Goal: Task Accomplishment & Management: Manage account settings

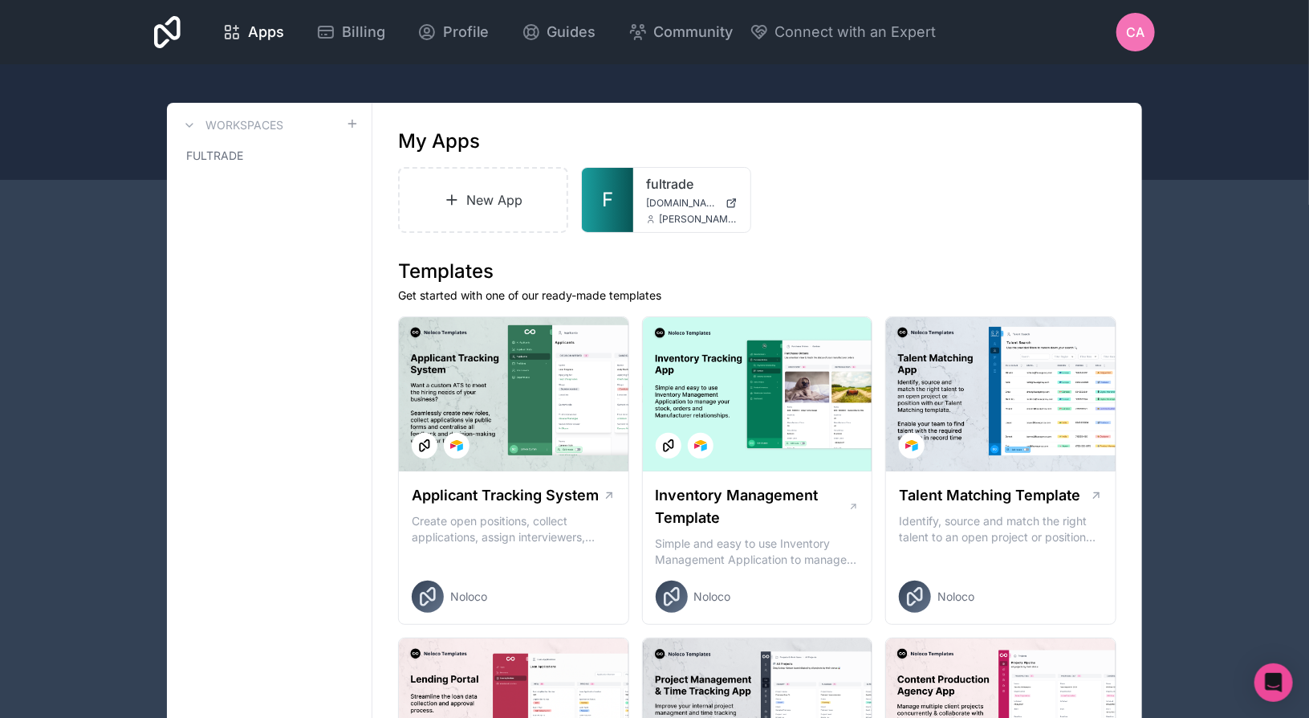
click at [1135, 36] on span "CA" at bounding box center [1136, 31] width 18 height 19
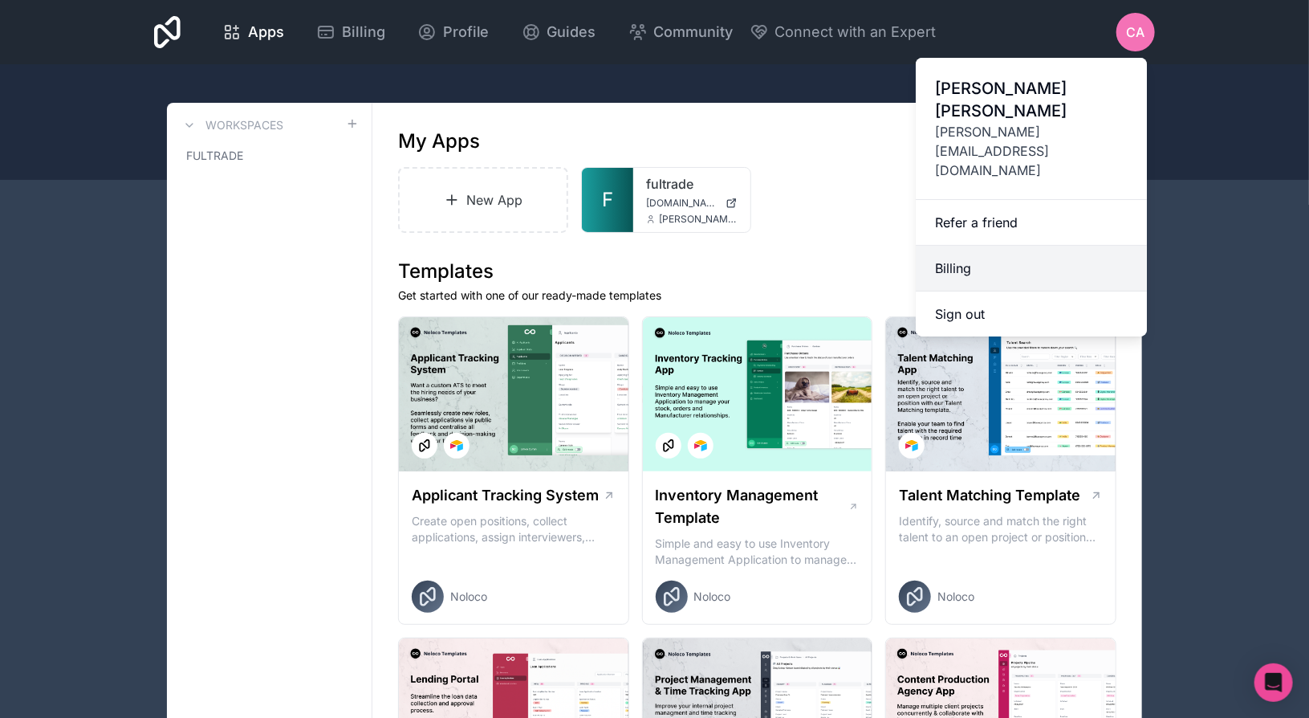
click at [980, 246] on link "Billing" at bounding box center [1031, 269] width 231 height 46
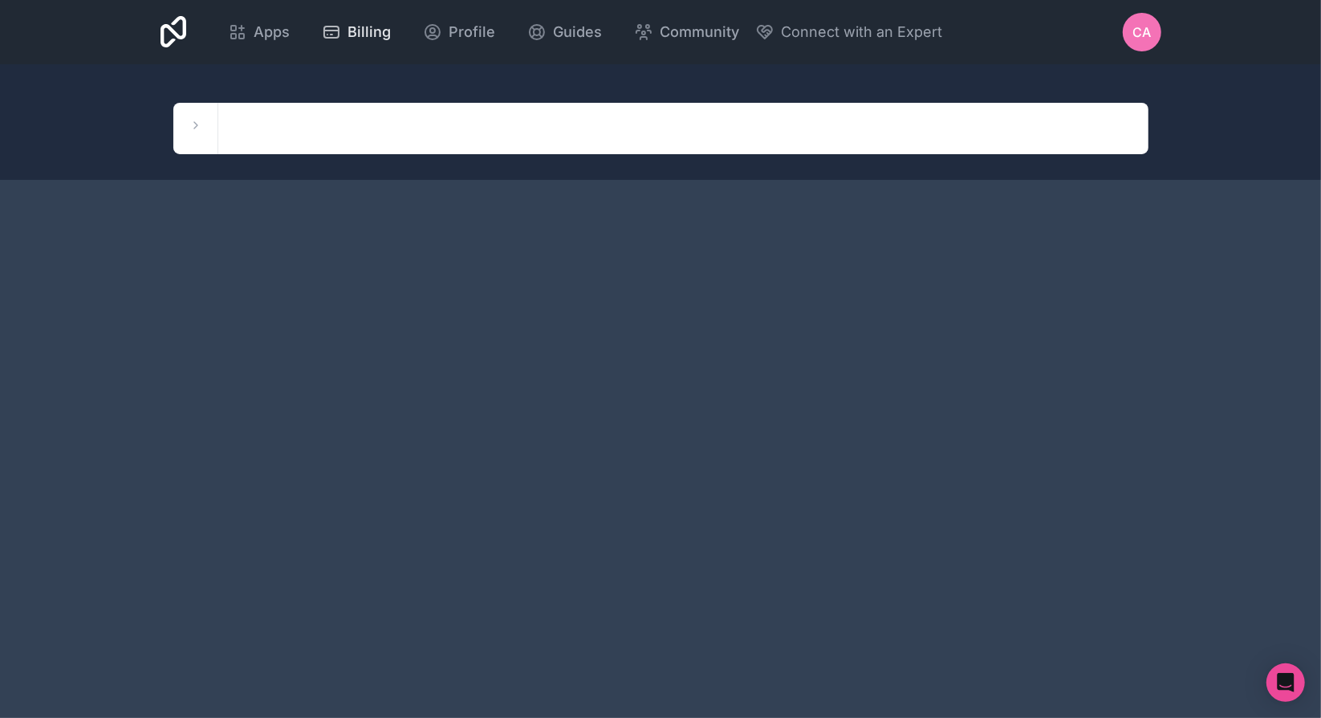
click at [364, 39] on span "Billing" at bounding box center [369, 32] width 43 height 22
click at [193, 129] on icon at bounding box center [195, 125] width 13 height 13
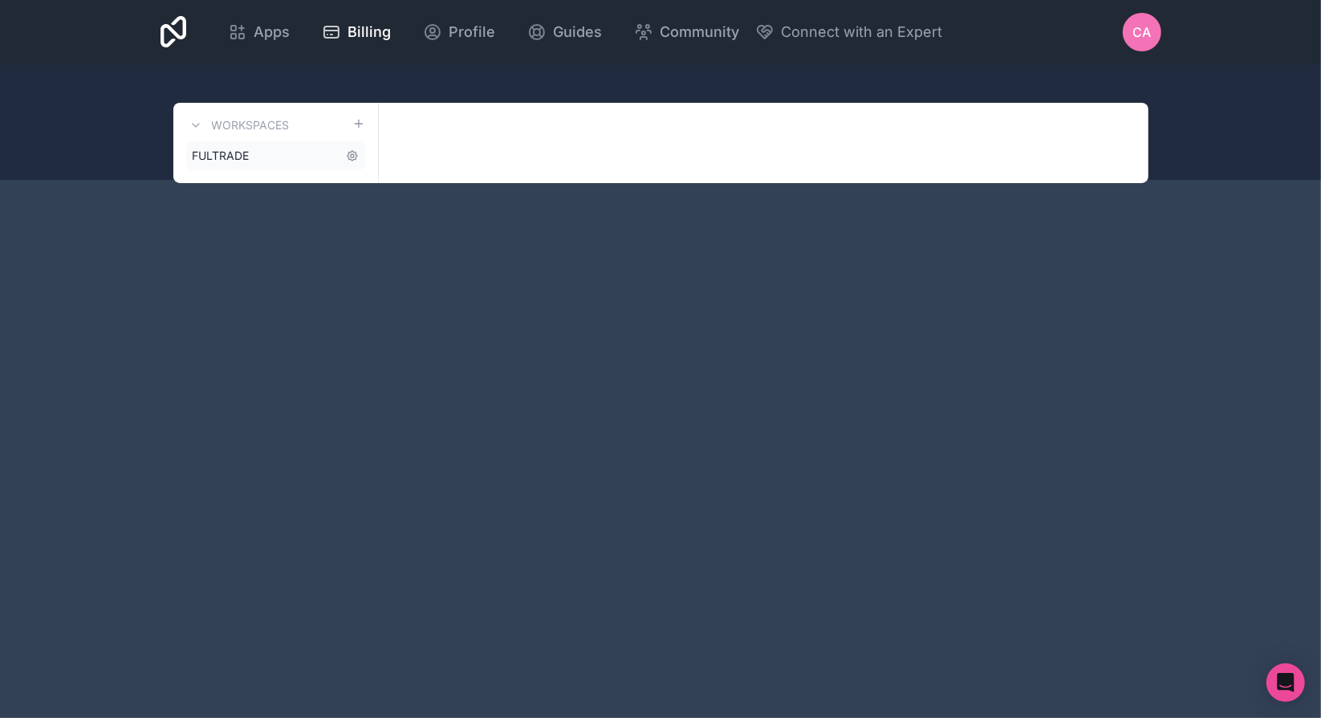
click at [235, 158] on span "FULTRADE" at bounding box center [221, 156] width 57 height 16
click at [349, 159] on icon at bounding box center [353, 156] width 10 height 10
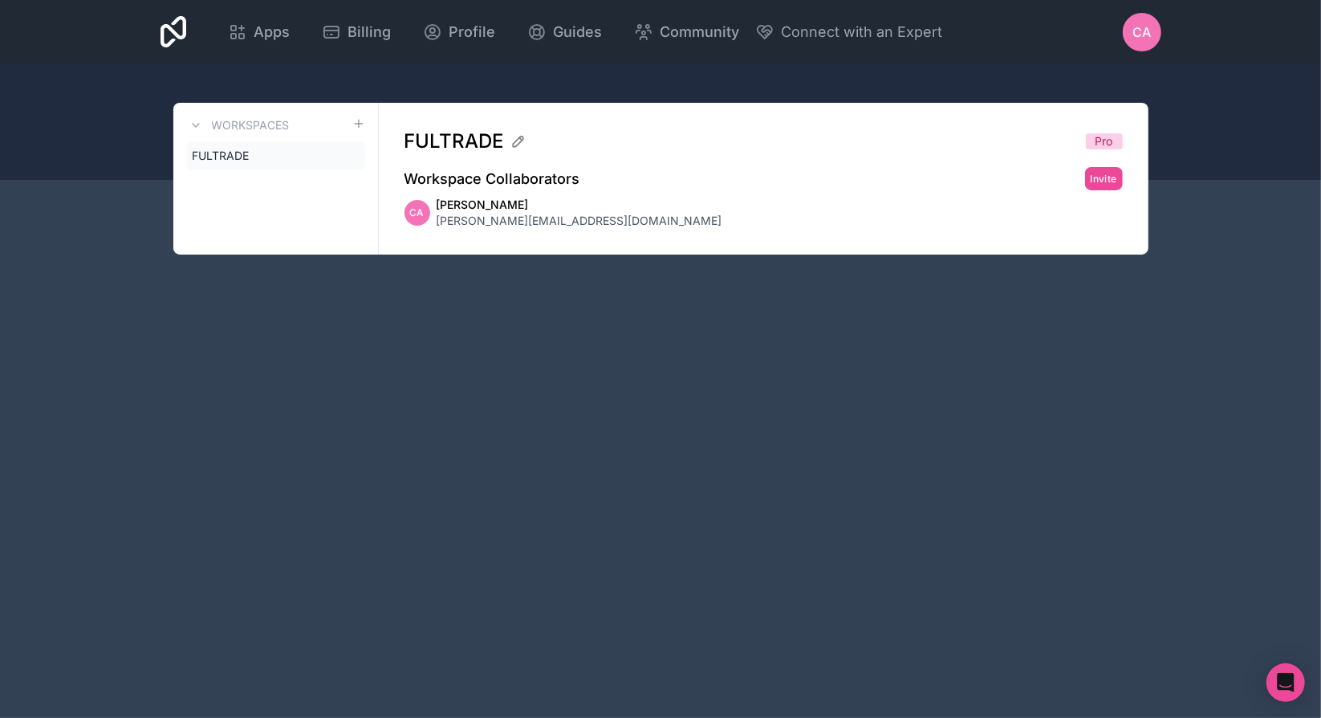
click at [478, 221] on span "[PERSON_NAME][EMAIL_ADDRESS][DOMAIN_NAME]" at bounding box center [580, 221] width 286 height 16
click at [489, 201] on span "[PERSON_NAME]" at bounding box center [580, 205] width 286 height 16
click at [490, 218] on span "[PERSON_NAME][EMAIL_ADDRESS][DOMAIN_NAME]" at bounding box center [580, 221] width 286 height 16
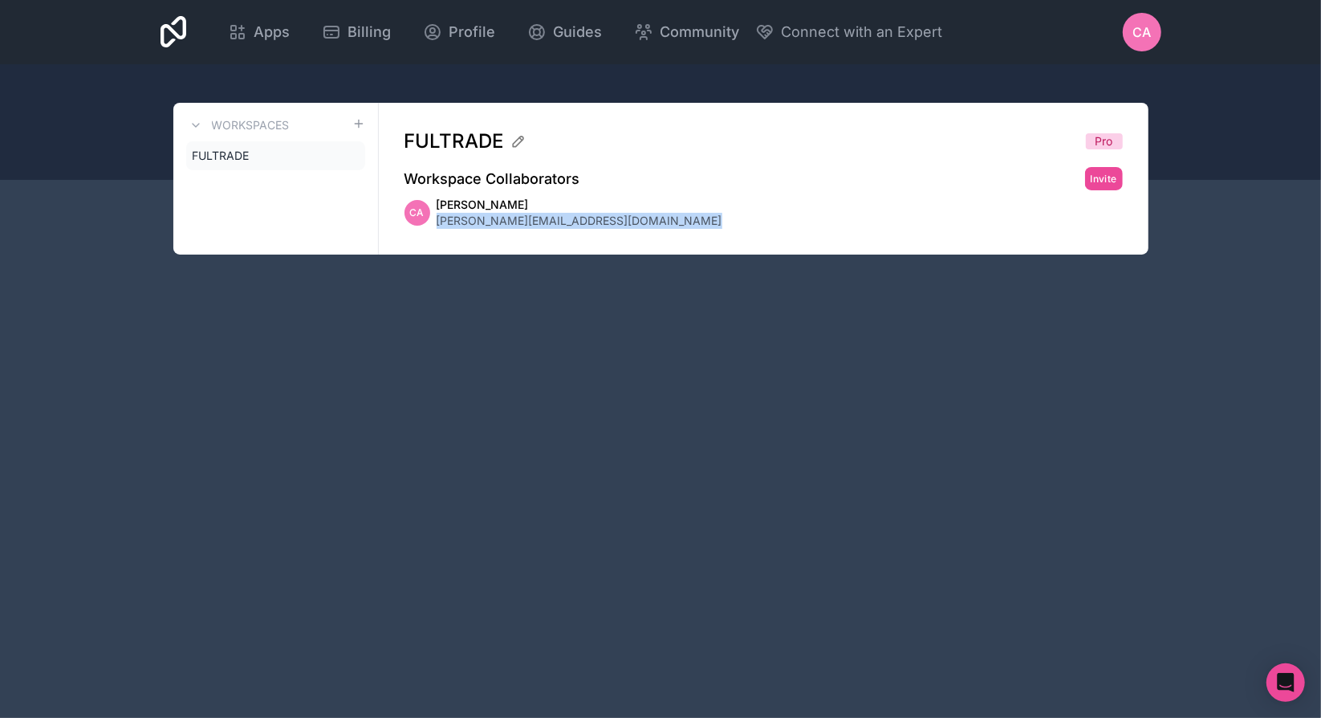
click at [490, 218] on span "[PERSON_NAME][EMAIL_ADDRESS][DOMAIN_NAME]" at bounding box center [580, 221] width 286 height 16
click at [1140, 41] on span "CA" at bounding box center [1142, 31] width 18 height 19
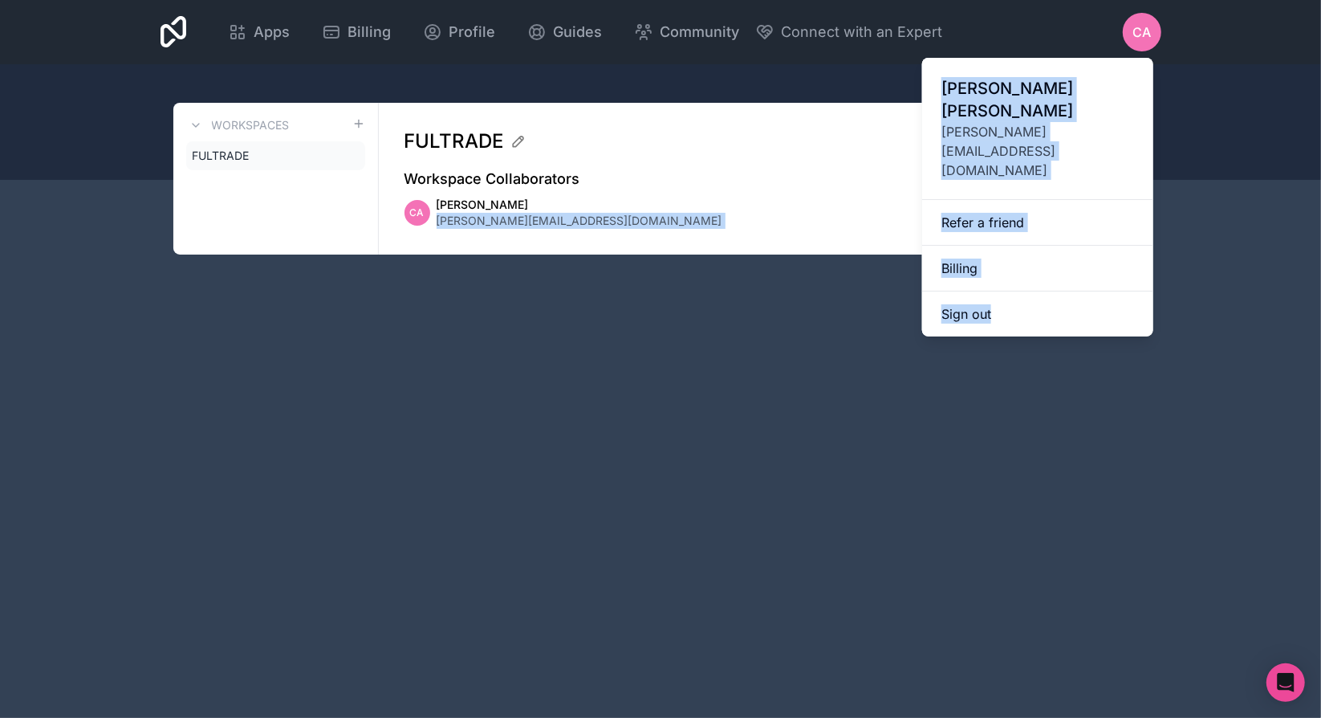
click at [582, 226] on div "CA [PERSON_NAME] [PERSON_NAME][EMAIL_ADDRESS][DOMAIN_NAME]" at bounding box center [764, 213] width 719 height 32
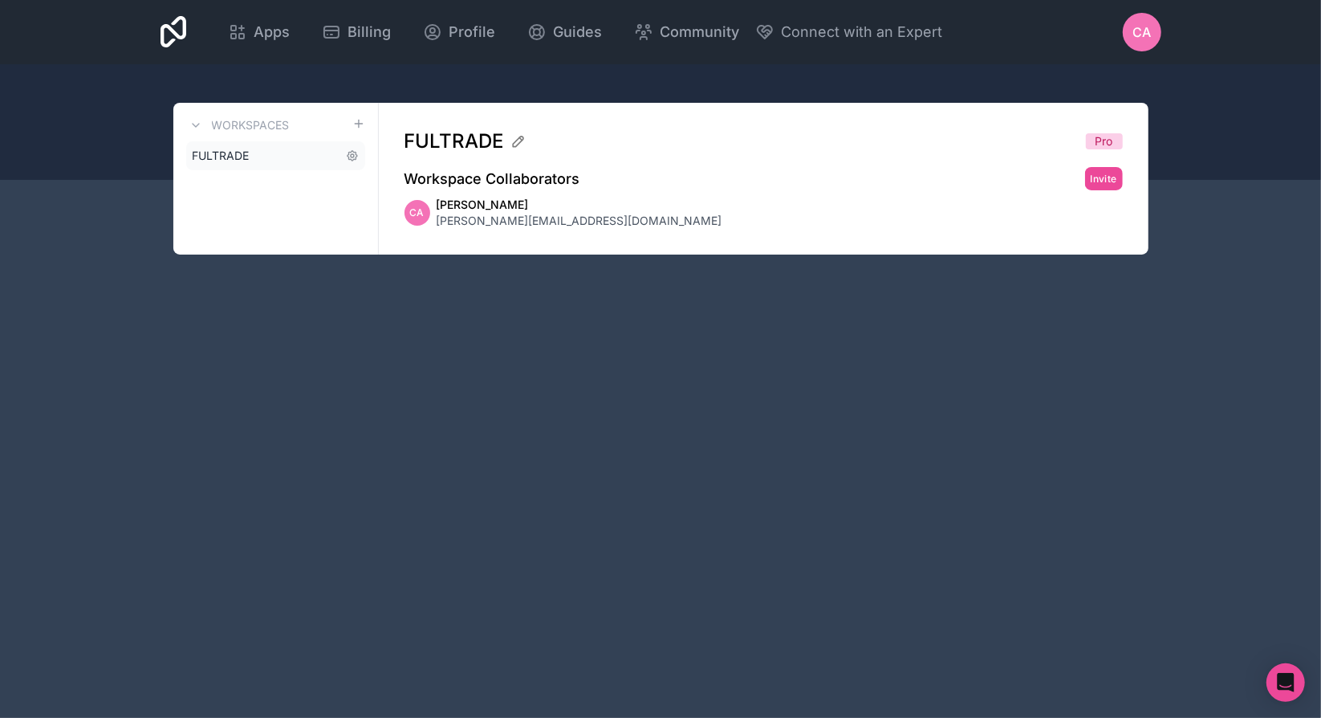
click at [231, 155] on span "FULTRADE" at bounding box center [221, 156] width 57 height 16
click at [355, 28] on span "Billing" at bounding box center [369, 32] width 43 height 22
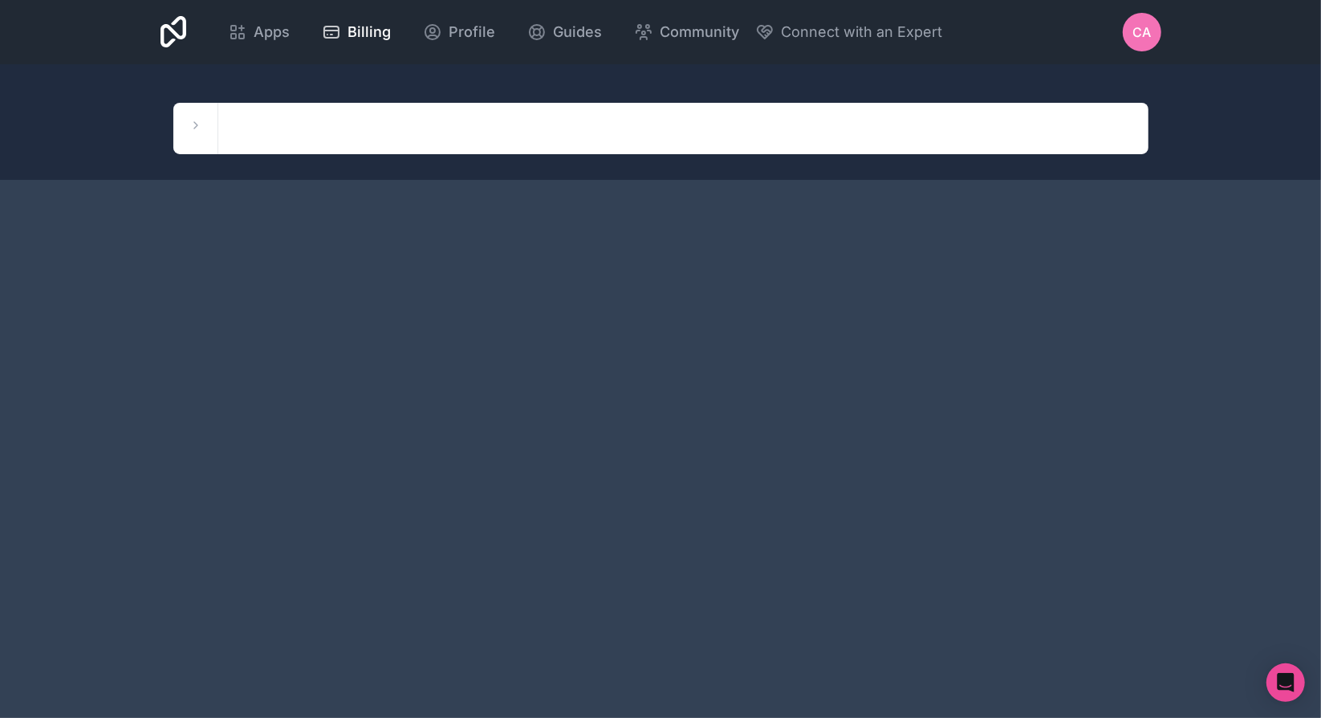
click at [328, 150] on div "Workspaces FULTRADE" at bounding box center [660, 128] width 975 height 51
click at [204, 125] on button at bounding box center [195, 125] width 19 height 19
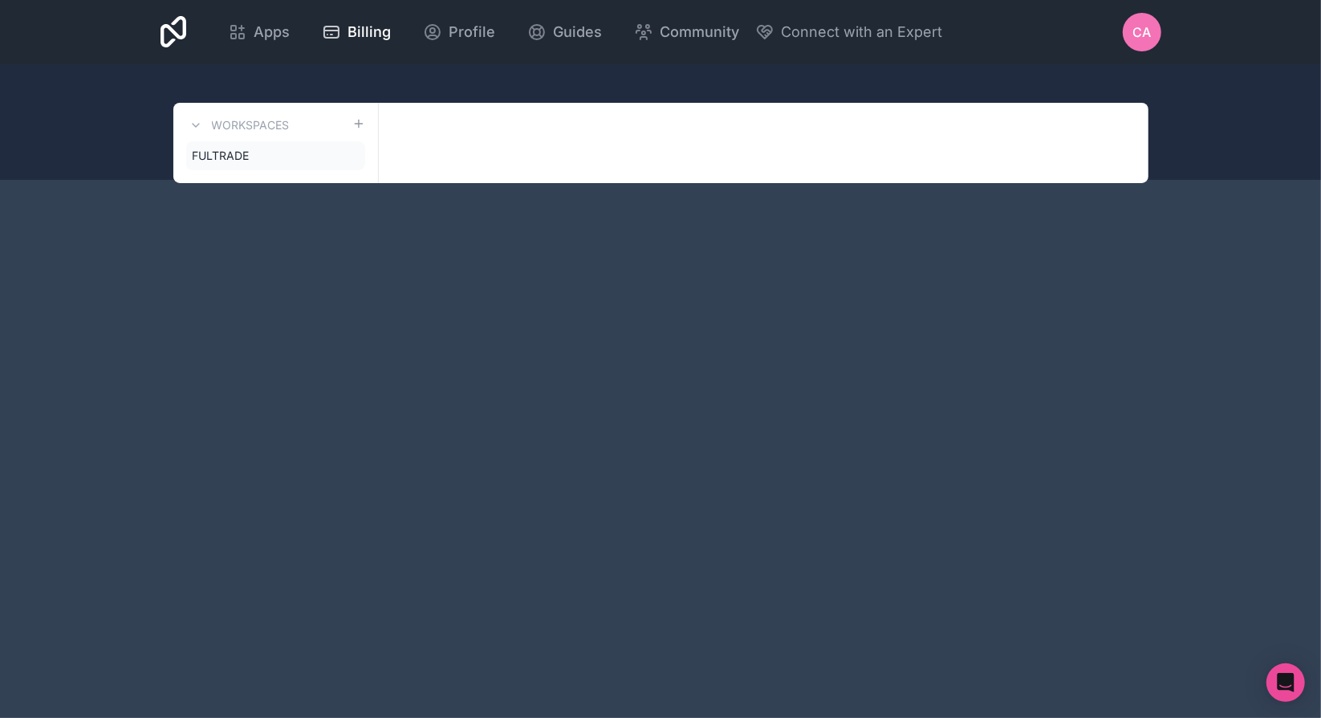
click at [307, 133] on div "Workspaces" at bounding box center [275, 125] width 179 height 19
click at [299, 152] on link "FULTRADE" at bounding box center [275, 155] width 179 height 29
drag, startPoint x: 535, startPoint y: 138, endPoint x: 527, endPoint y: 134, distance: 9.0
click at [535, 139] on div "Workspaces FULTRADE" at bounding box center [660, 143] width 975 height 80
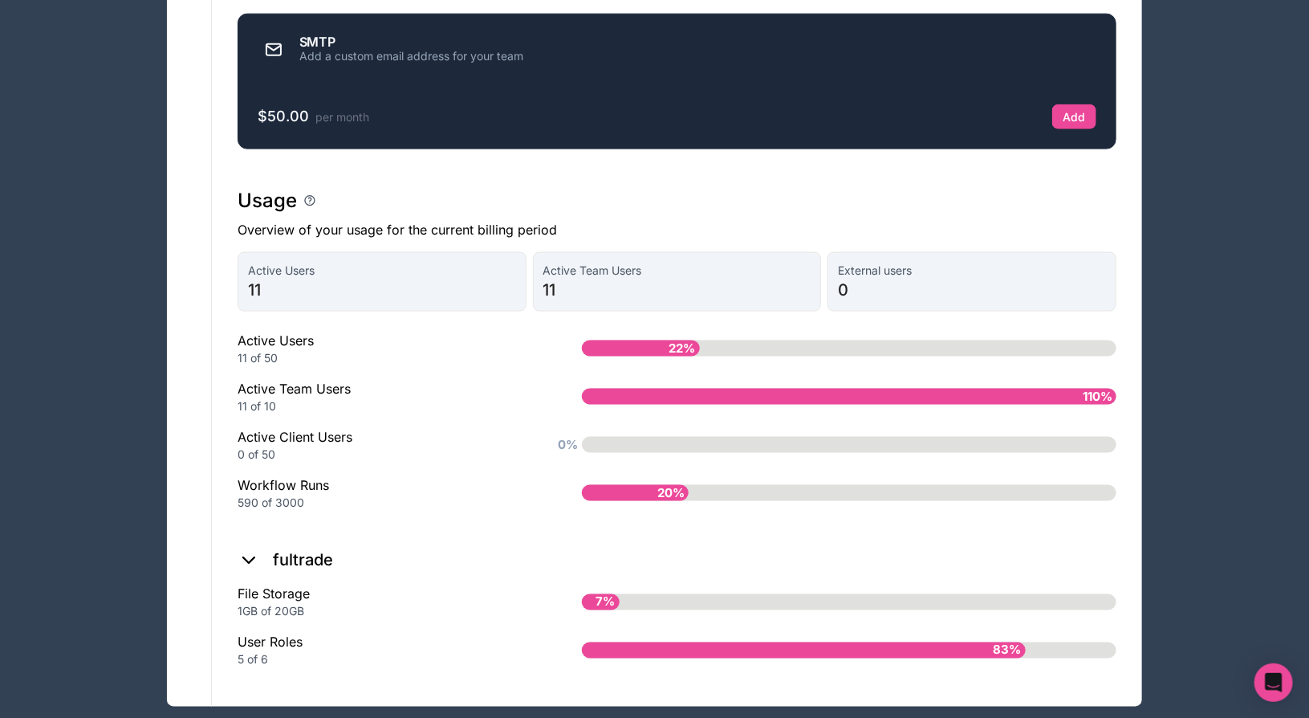
scroll to position [1013, 0]
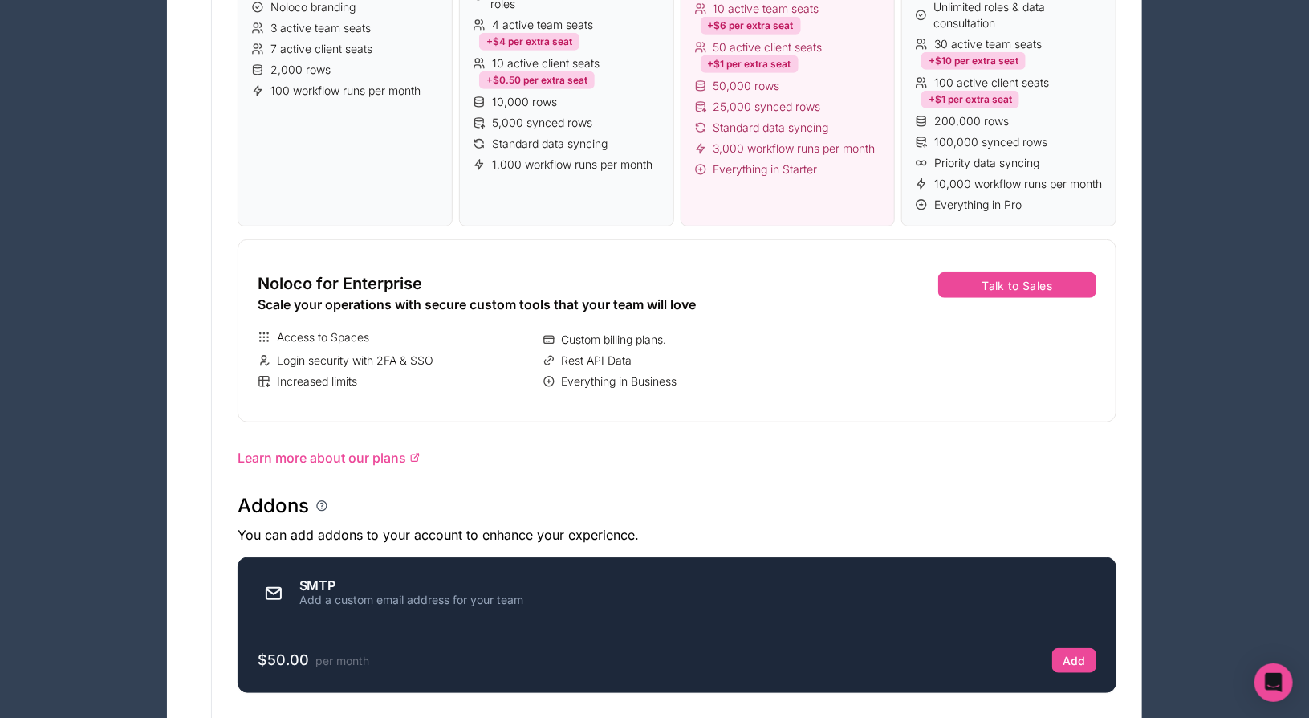
scroll to position [451, 0]
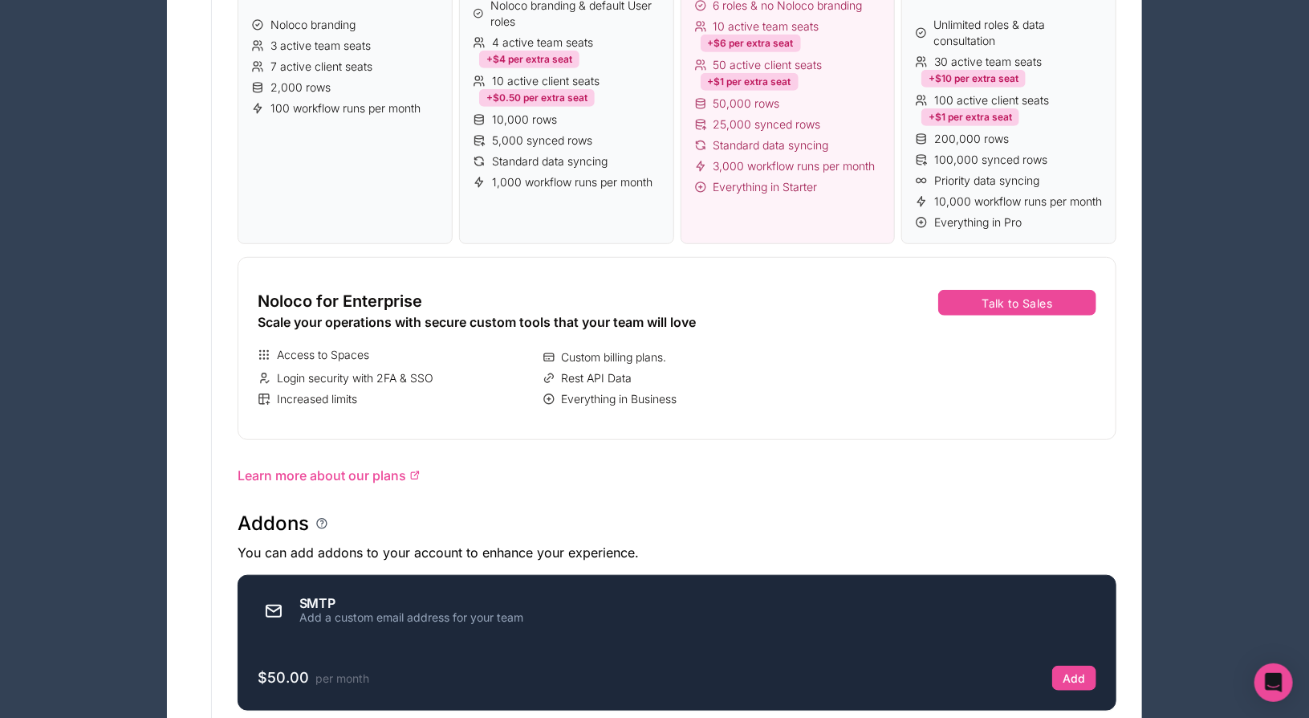
click at [713, 484] on div "Plan FULTRADE Pro Downgrade to free Switch to annual plan Manage billing Free $…" at bounding box center [677, 460] width 930 height 1616
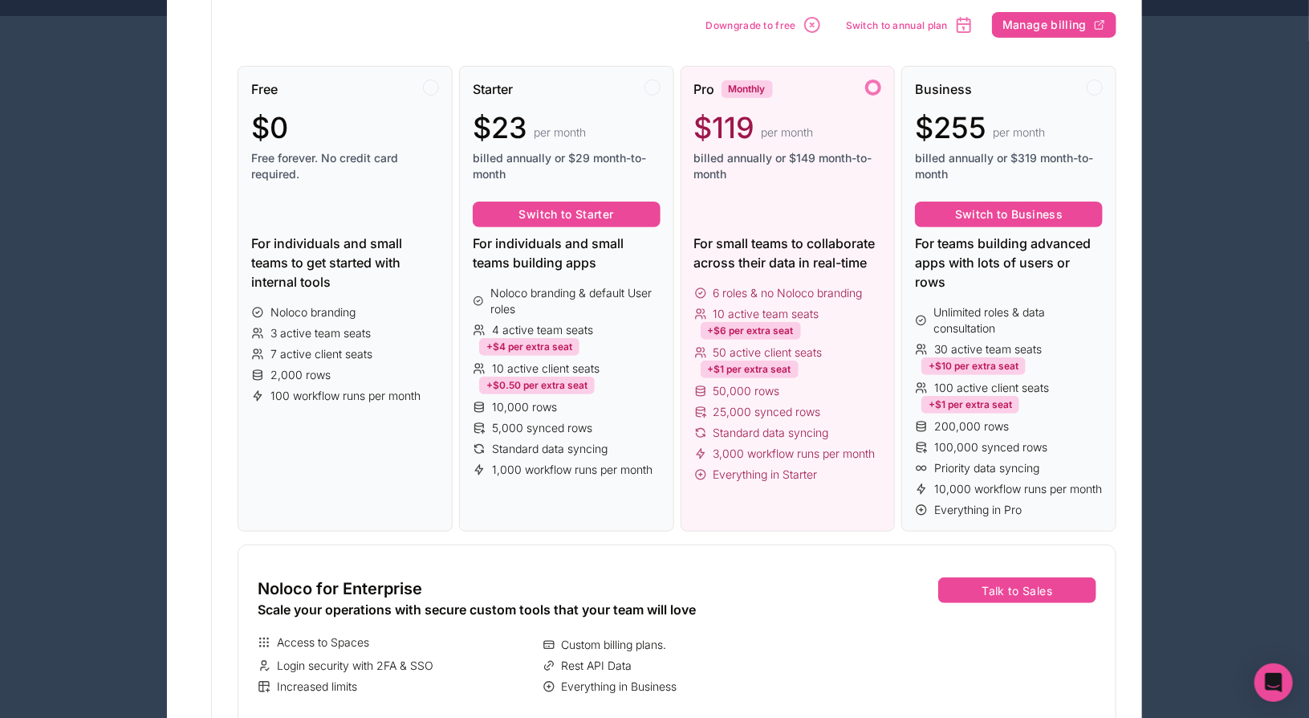
scroll to position [0, 0]
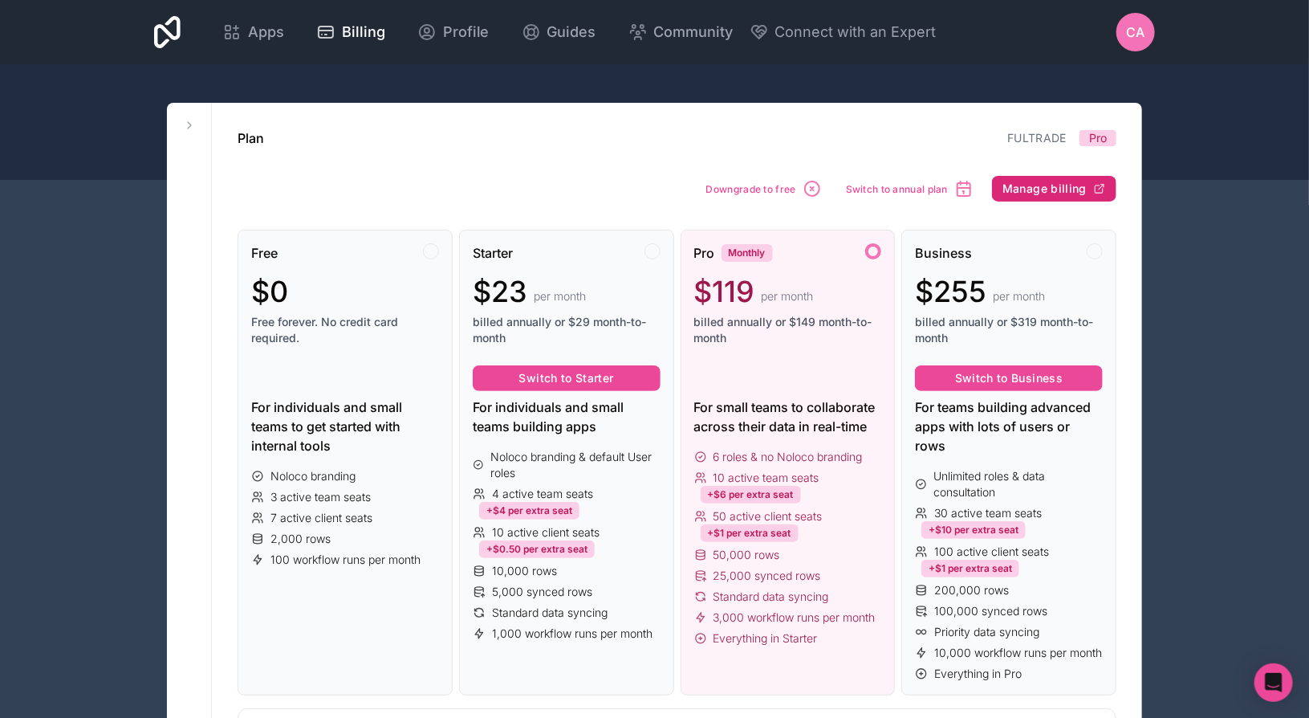
click at [1040, 186] on span "Manage billing" at bounding box center [1045, 188] width 84 height 14
